Goal: Navigation & Orientation: Find specific page/section

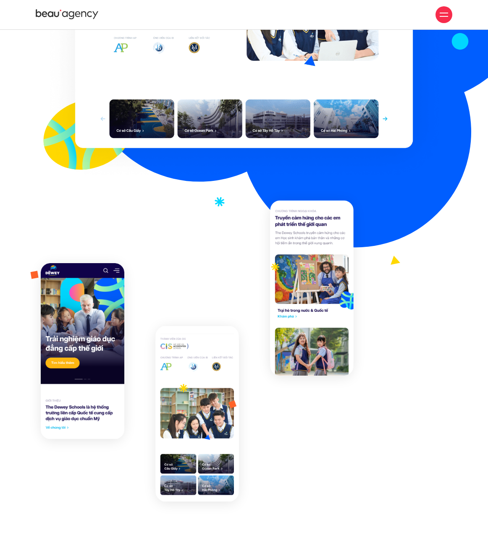
scroll to position [546, 0]
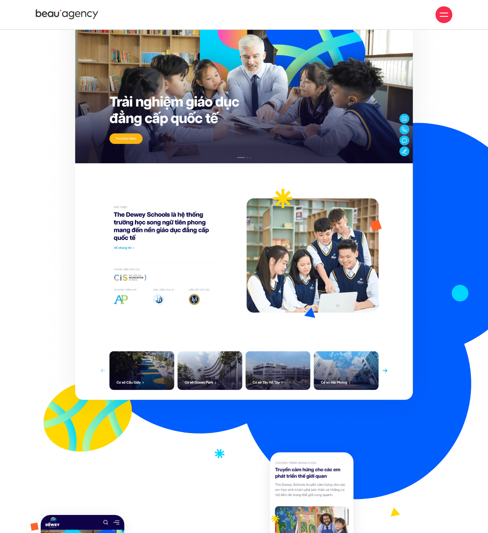
click at [84, 20] on icon at bounding box center [67, 14] width 63 height 13
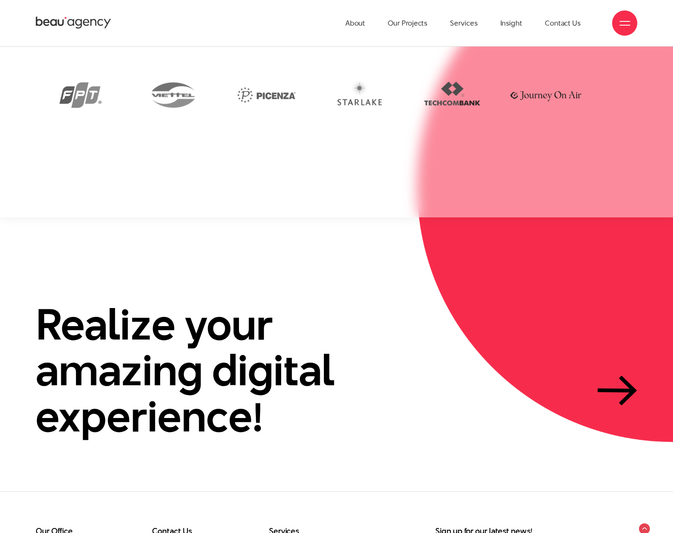
scroll to position [2494, 0]
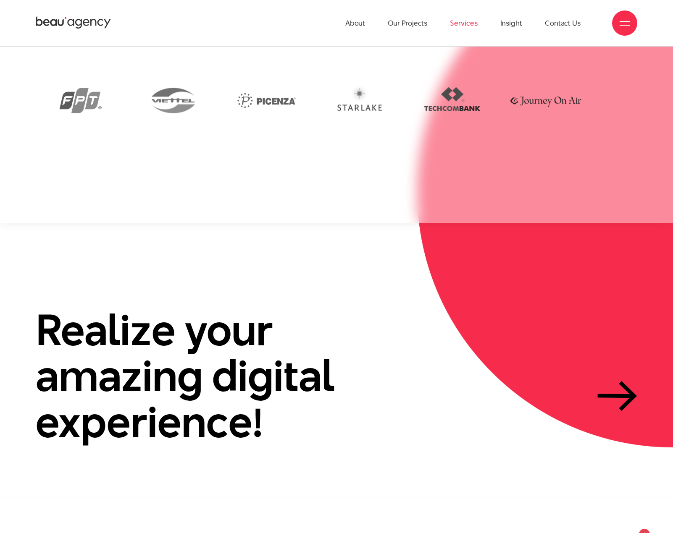
click at [453, 18] on link "Services" at bounding box center [463, 23] width 27 height 46
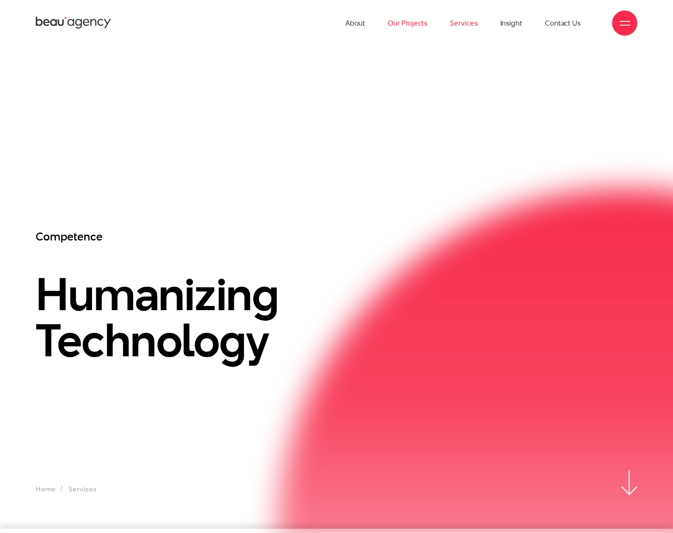
click at [397, 23] on link "Our Projects" at bounding box center [407, 23] width 39 height 46
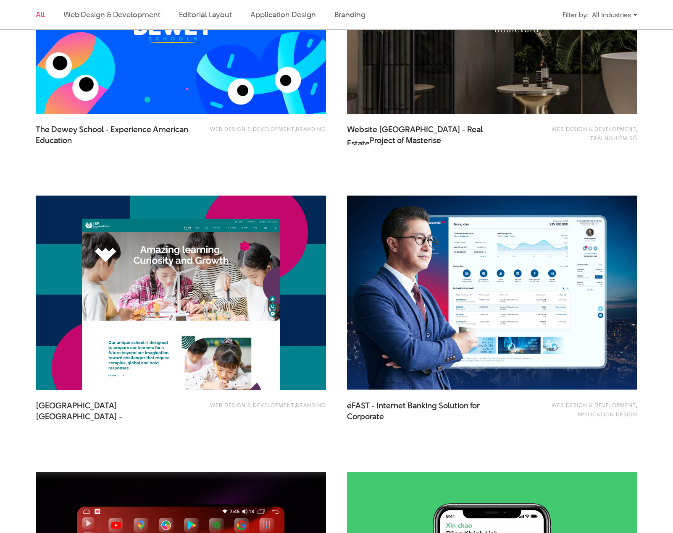
scroll to position [714, 0]
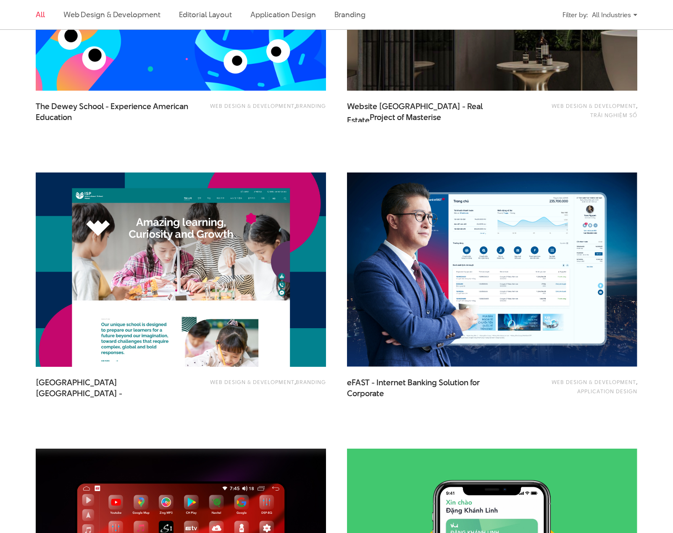
click at [233, 235] on img at bounding box center [180, 270] width 319 height 214
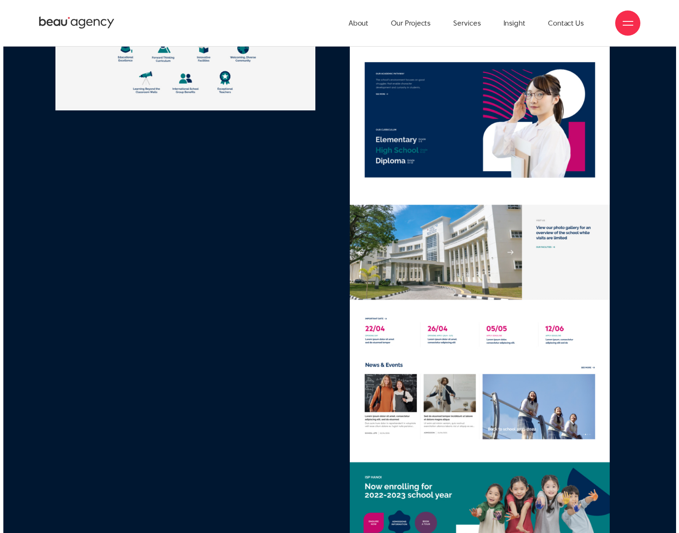
scroll to position [4830, 0]
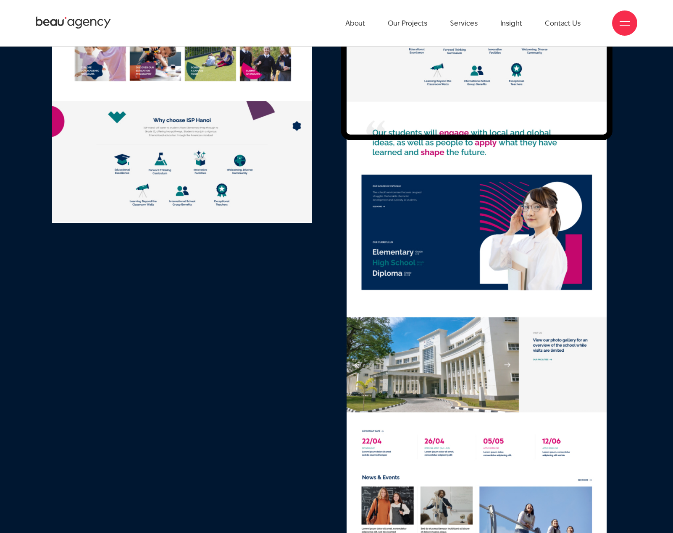
click at [620, 16] on div at bounding box center [624, 23] width 25 height 25
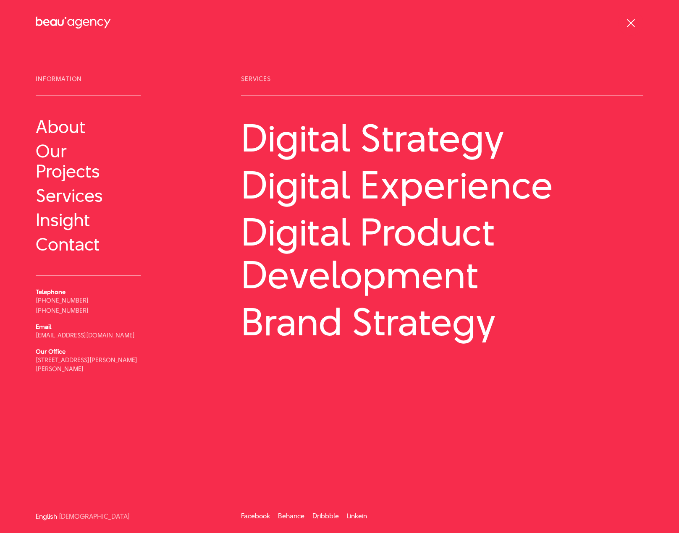
click at [630, 20] on div at bounding box center [631, 23] width 11 height 11
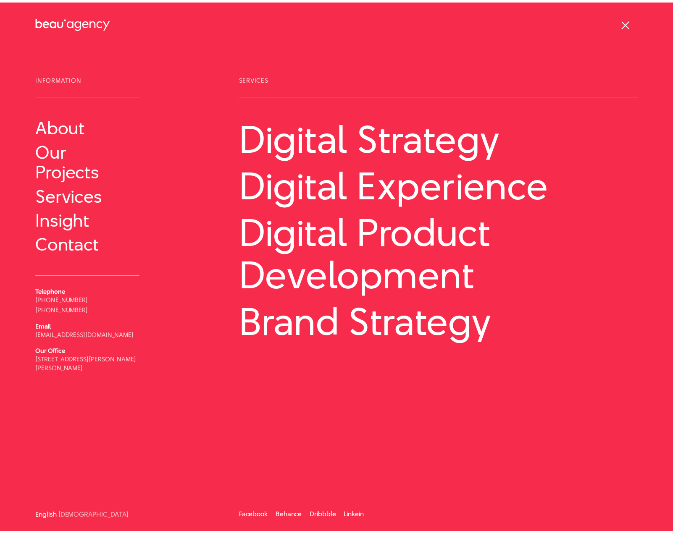
scroll to position [4796, 0]
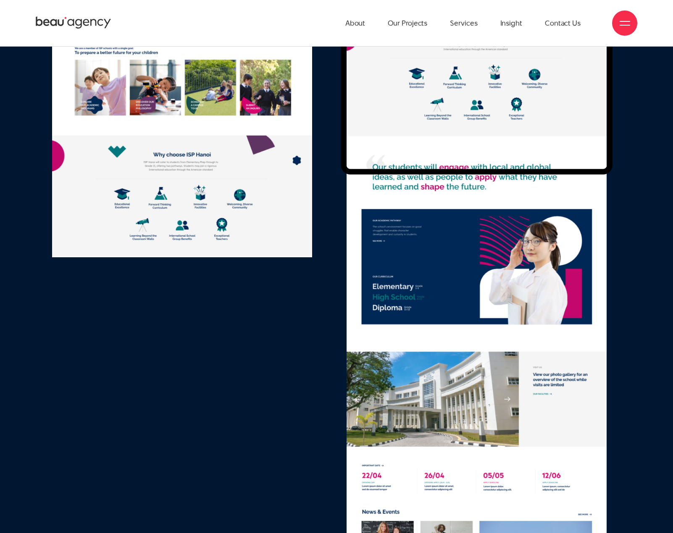
click at [630, 20] on div at bounding box center [625, 23] width 11 height 11
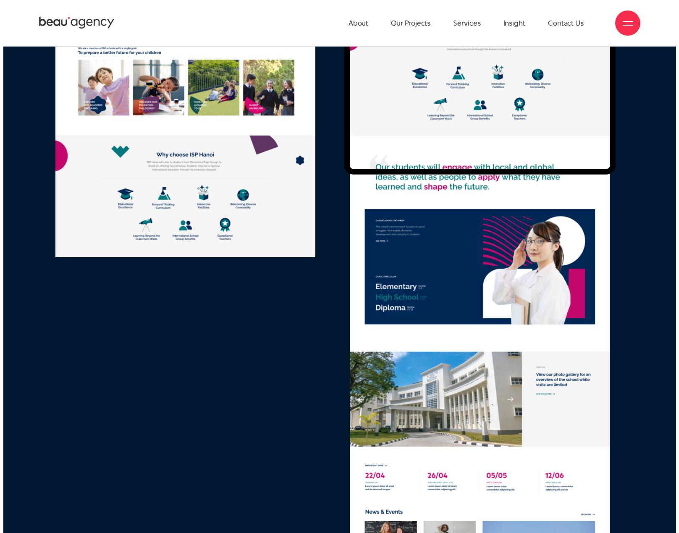
scroll to position [4830, 0]
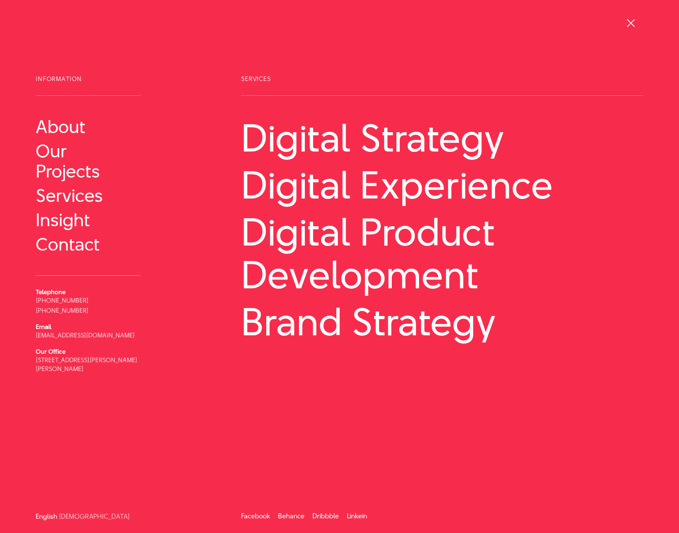
click at [630, 20] on div at bounding box center [631, 23] width 11 height 11
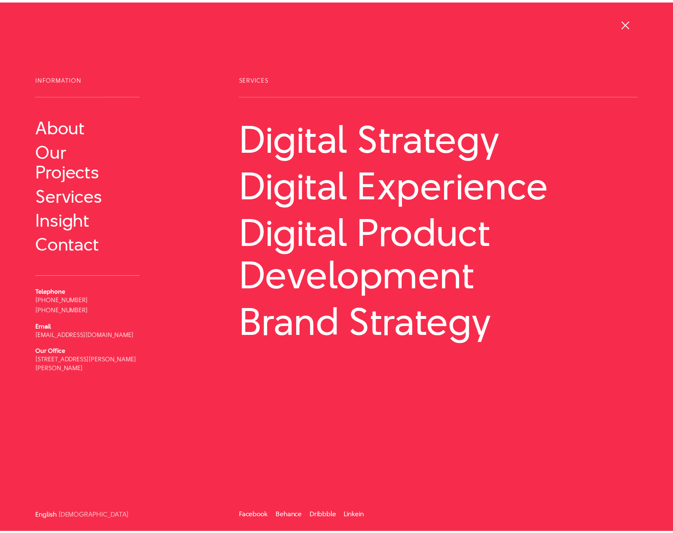
scroll to position [4796, 0]
